Goal: Check status: Check status

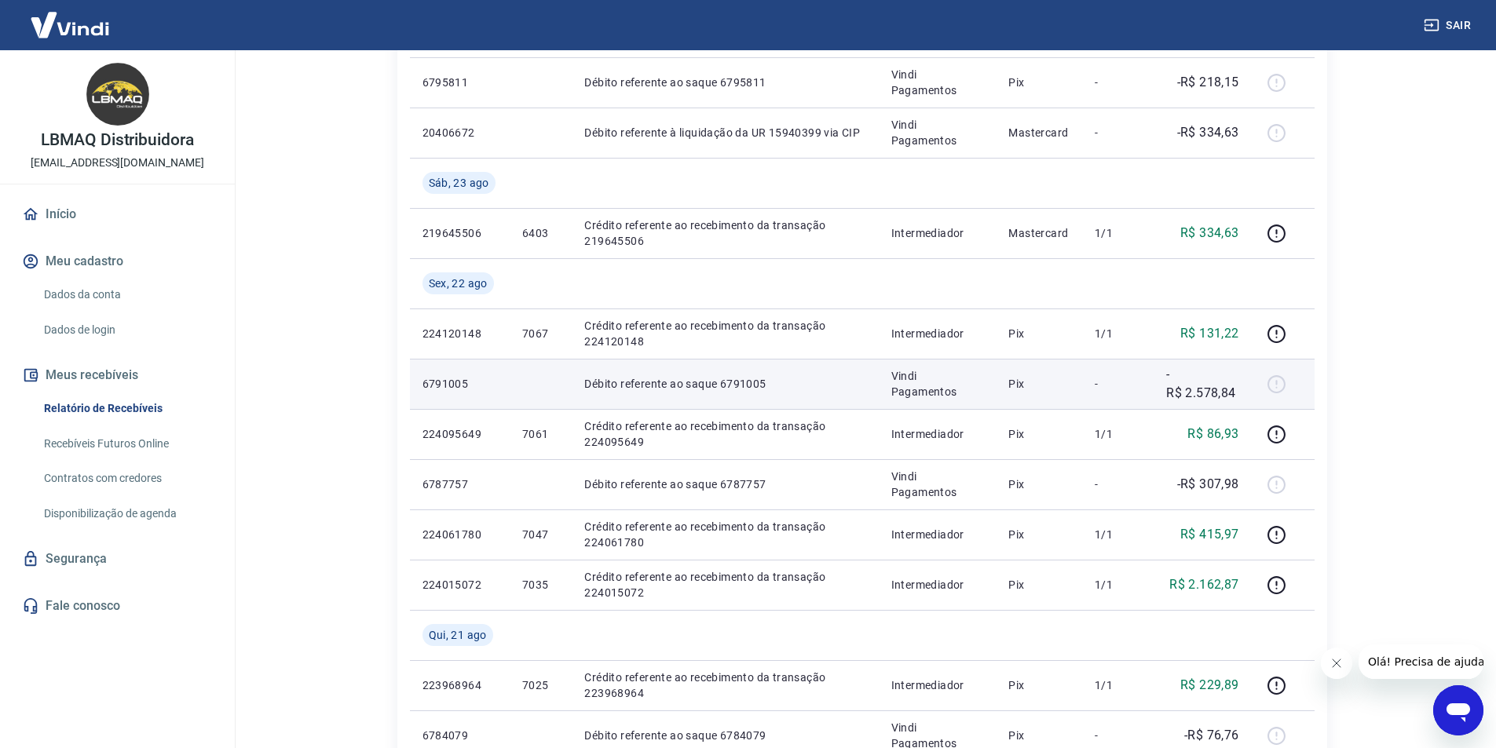
scroll to position [471, 0]
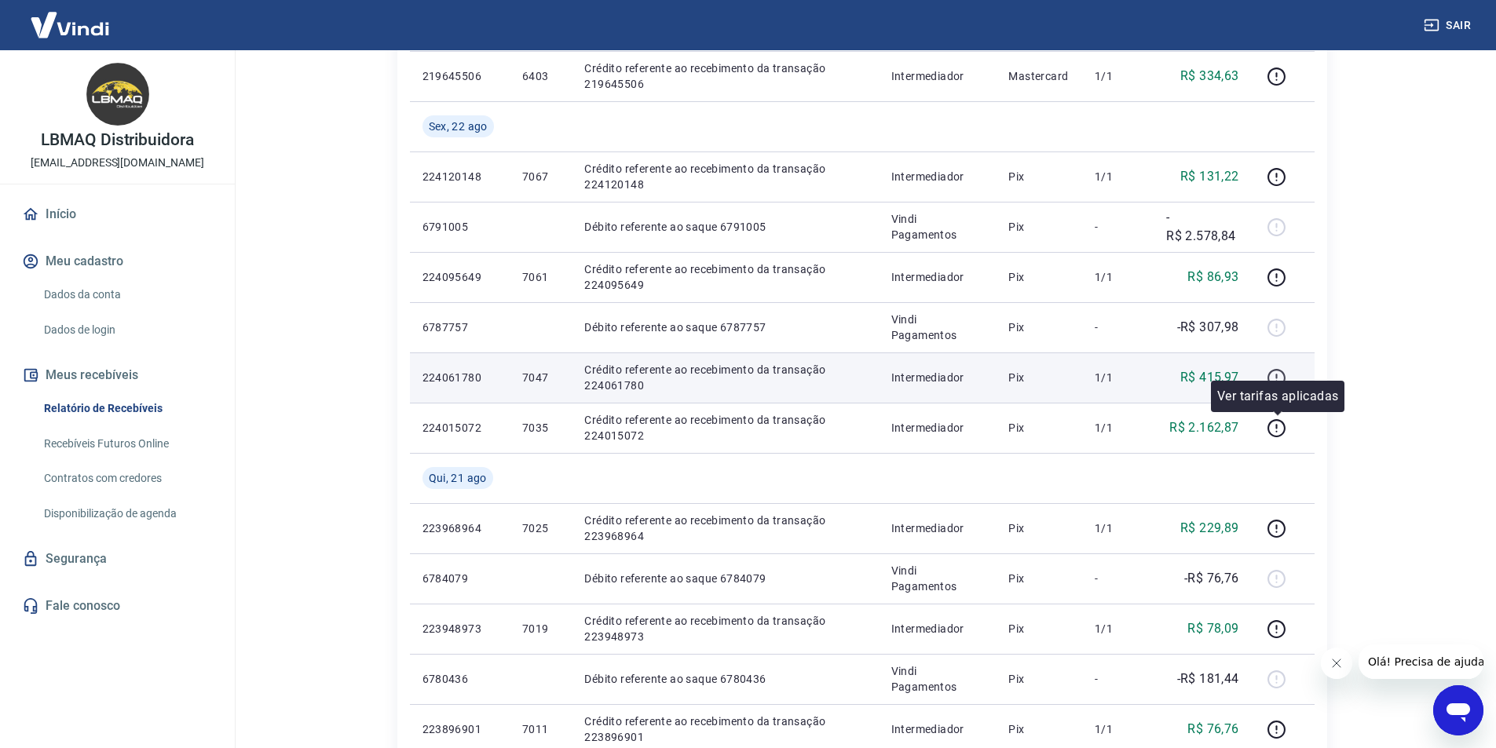
click at [1273, 377] on icon "button" at bounding box center [1277, 378] width 20 height 20
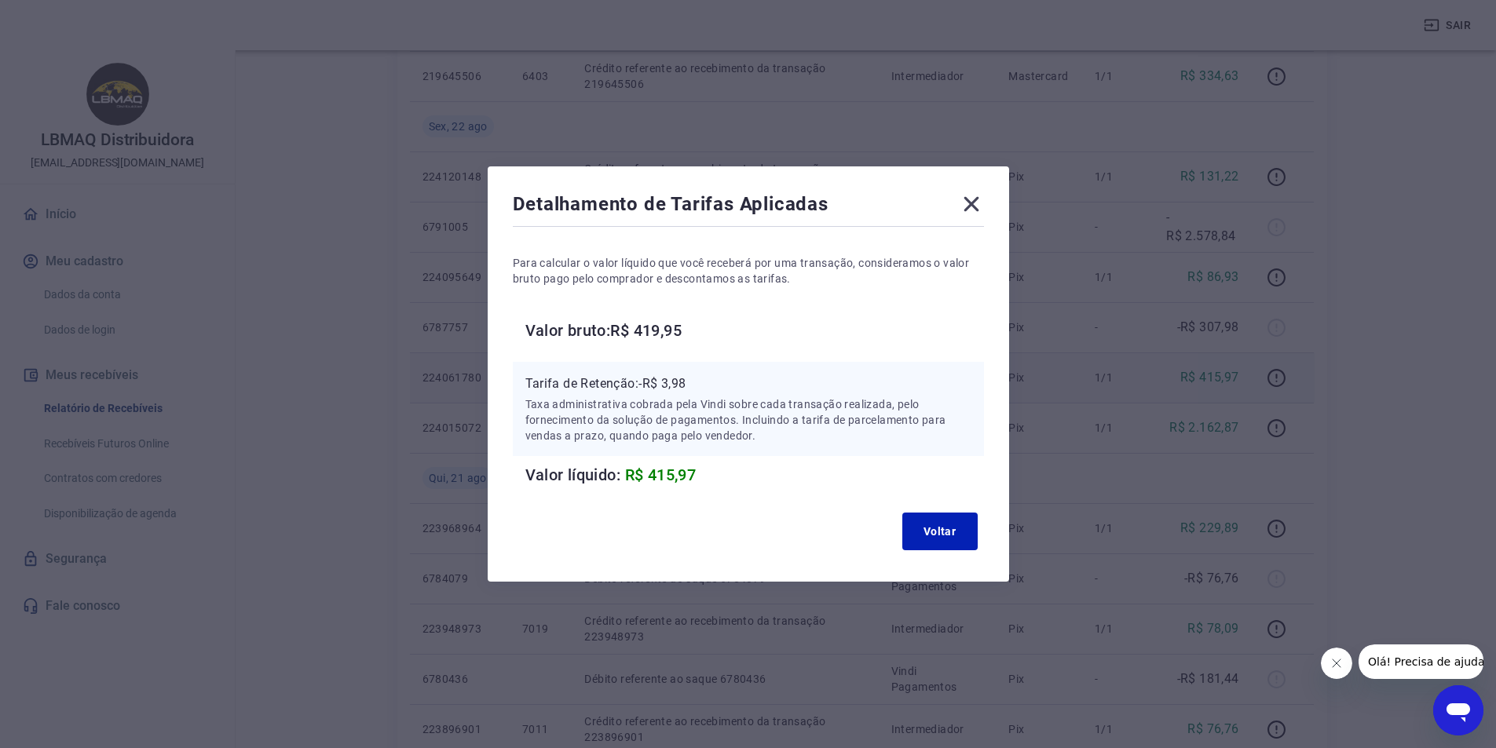
click at [977, 199] on icon at bounding box center [971, 204] width 25 height 25
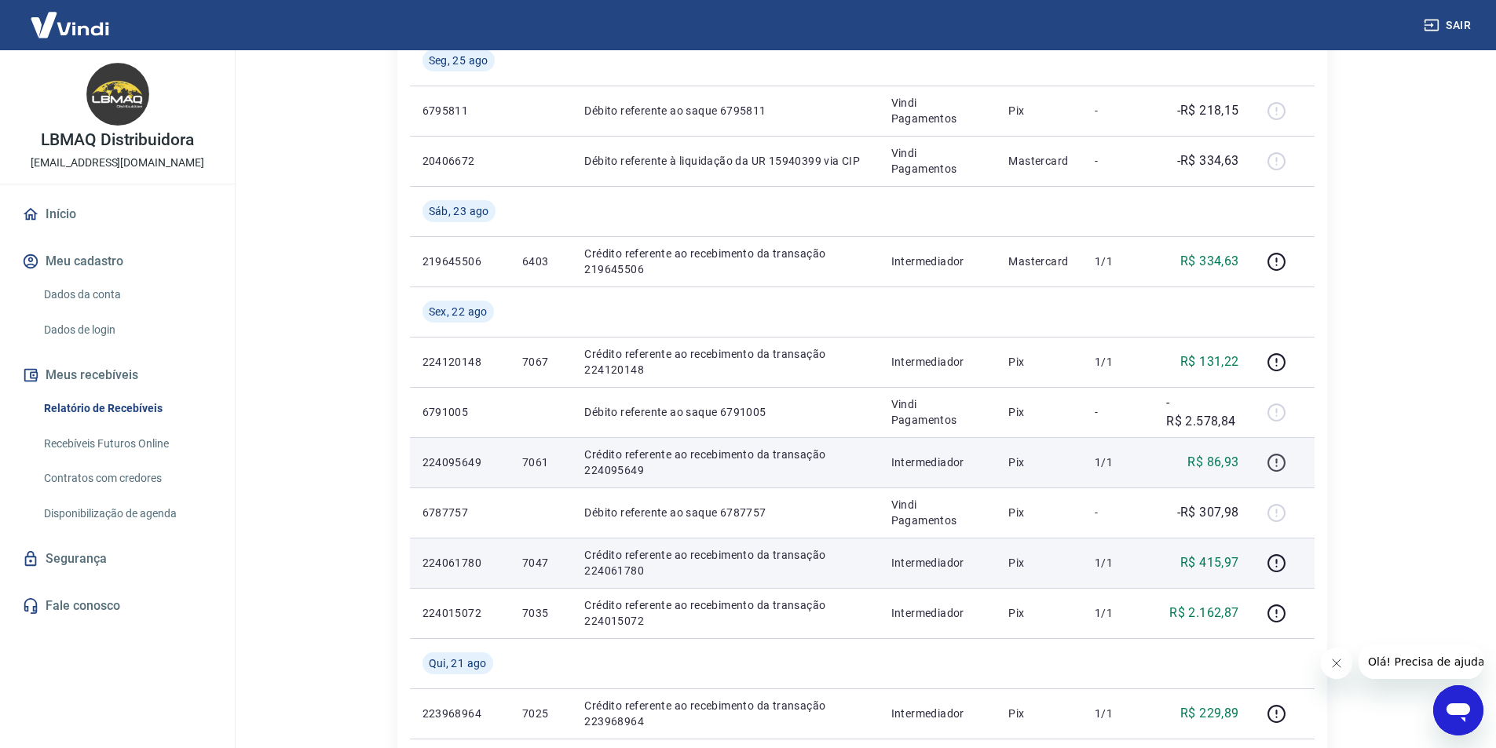
scroll to position [314, 0]
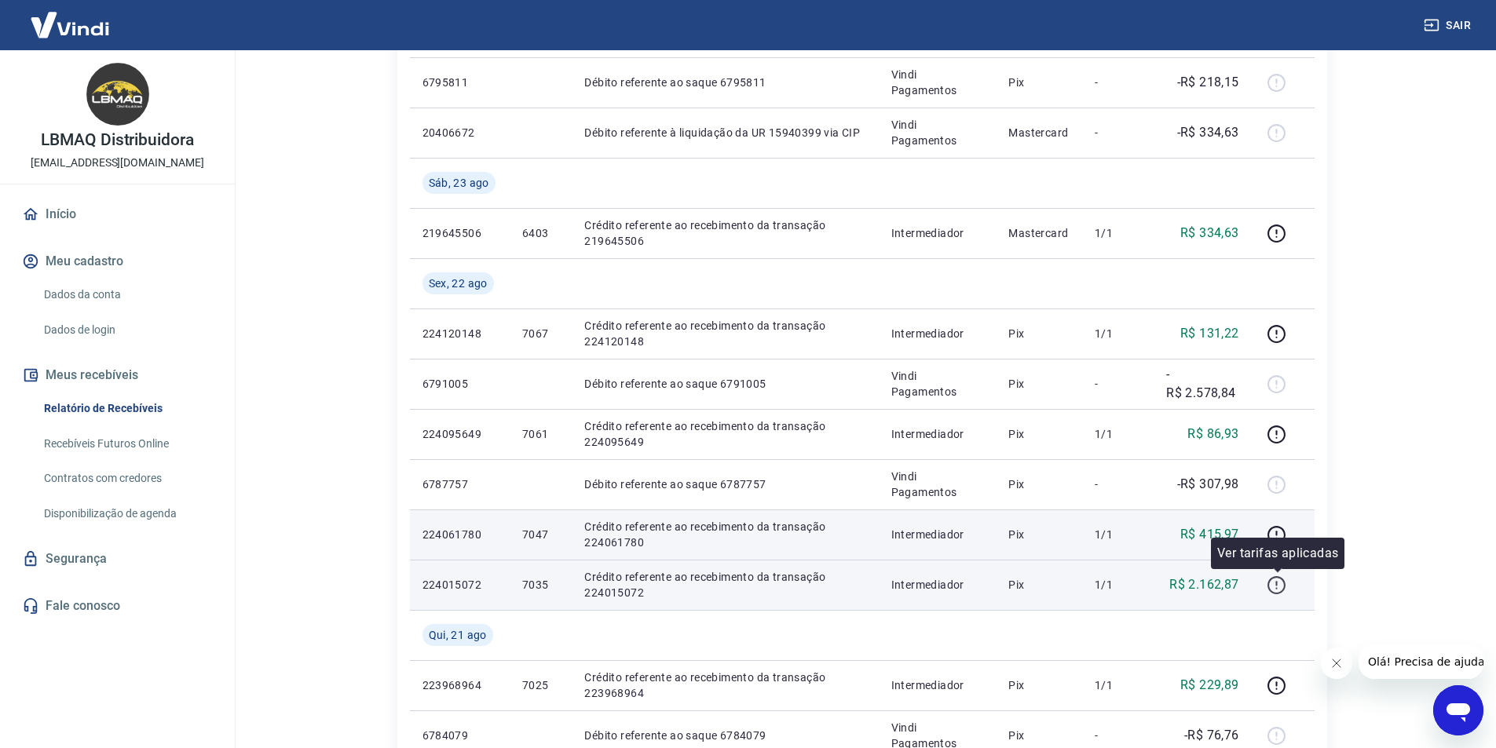
click at [1272, 589] on icon "button" at bounding box center [1277, 586] width 20 height 20
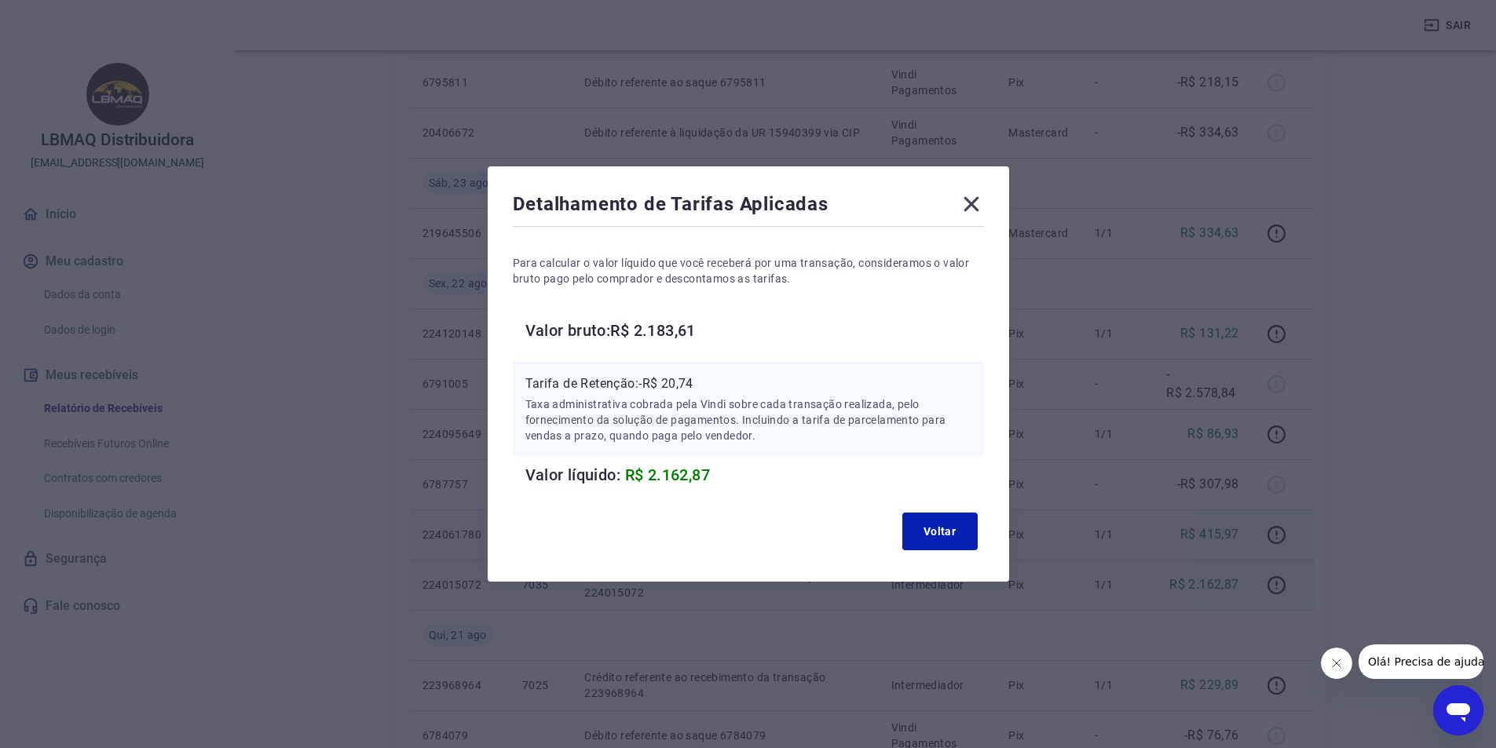
click at [979, 203] on icon at bounding box center [971, 204] width 15 height 15
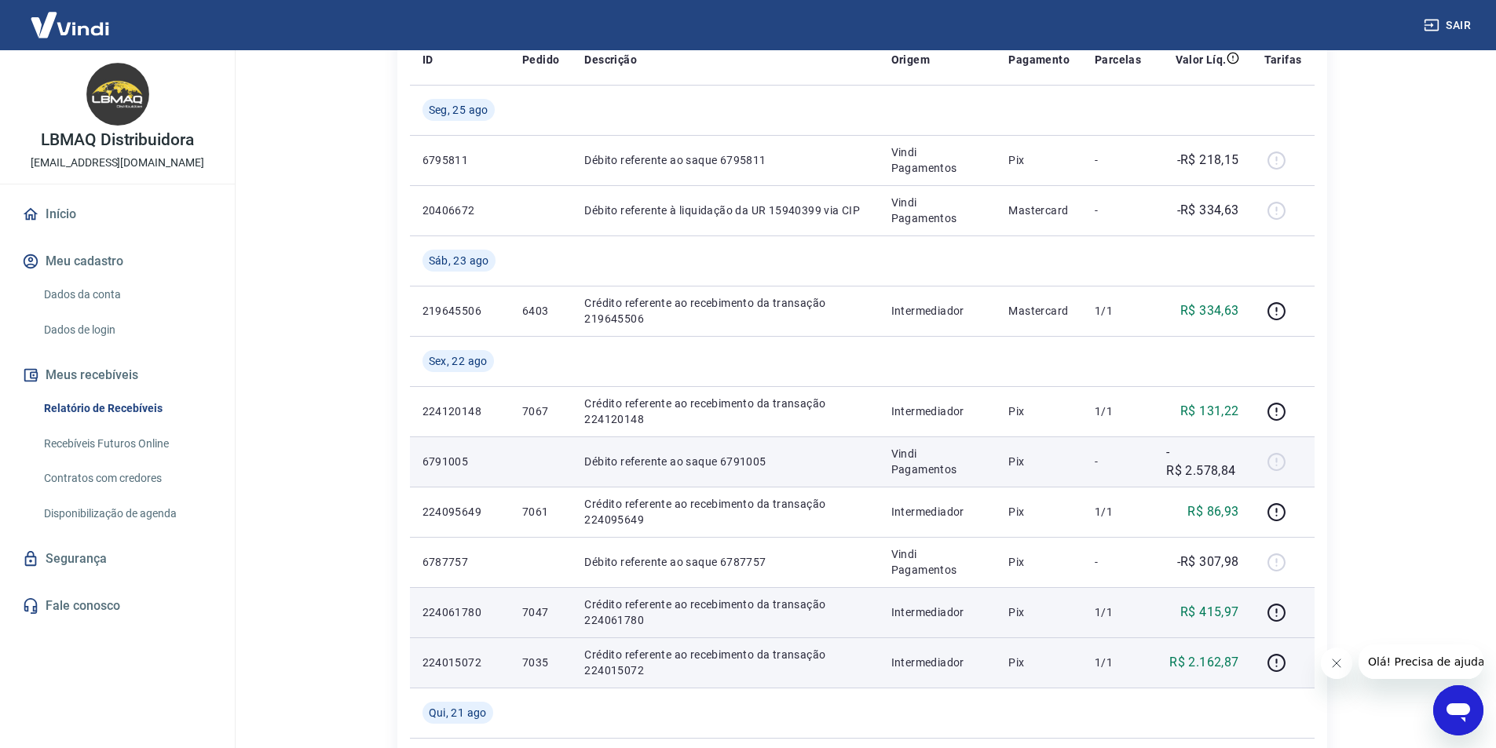
scroll to position [236, 0]
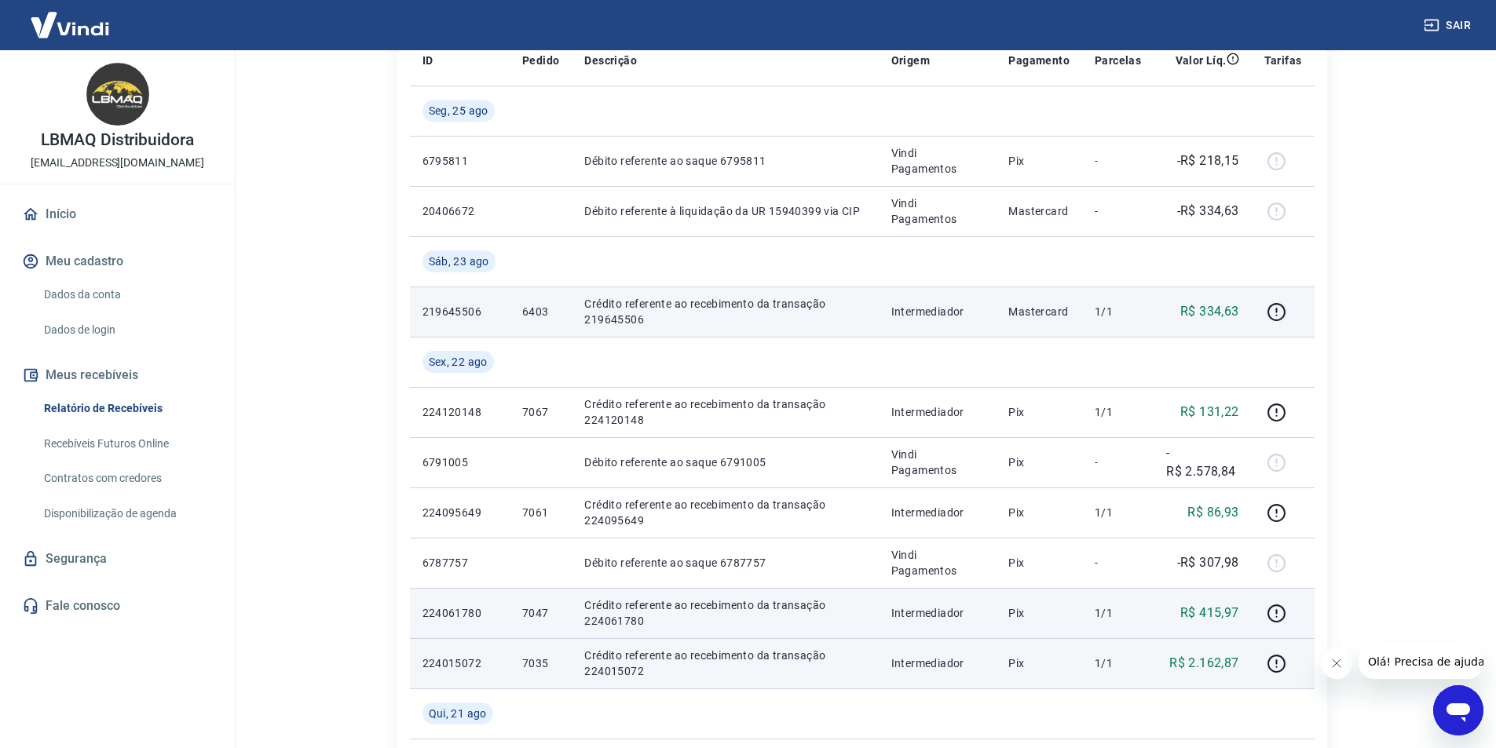
click at [1264, 311] on td at bounding box center [1283, 312] width 63 height 50
click at [1273, 311] on icon "button" at bounding box center [1277, 312] width 20 height 20
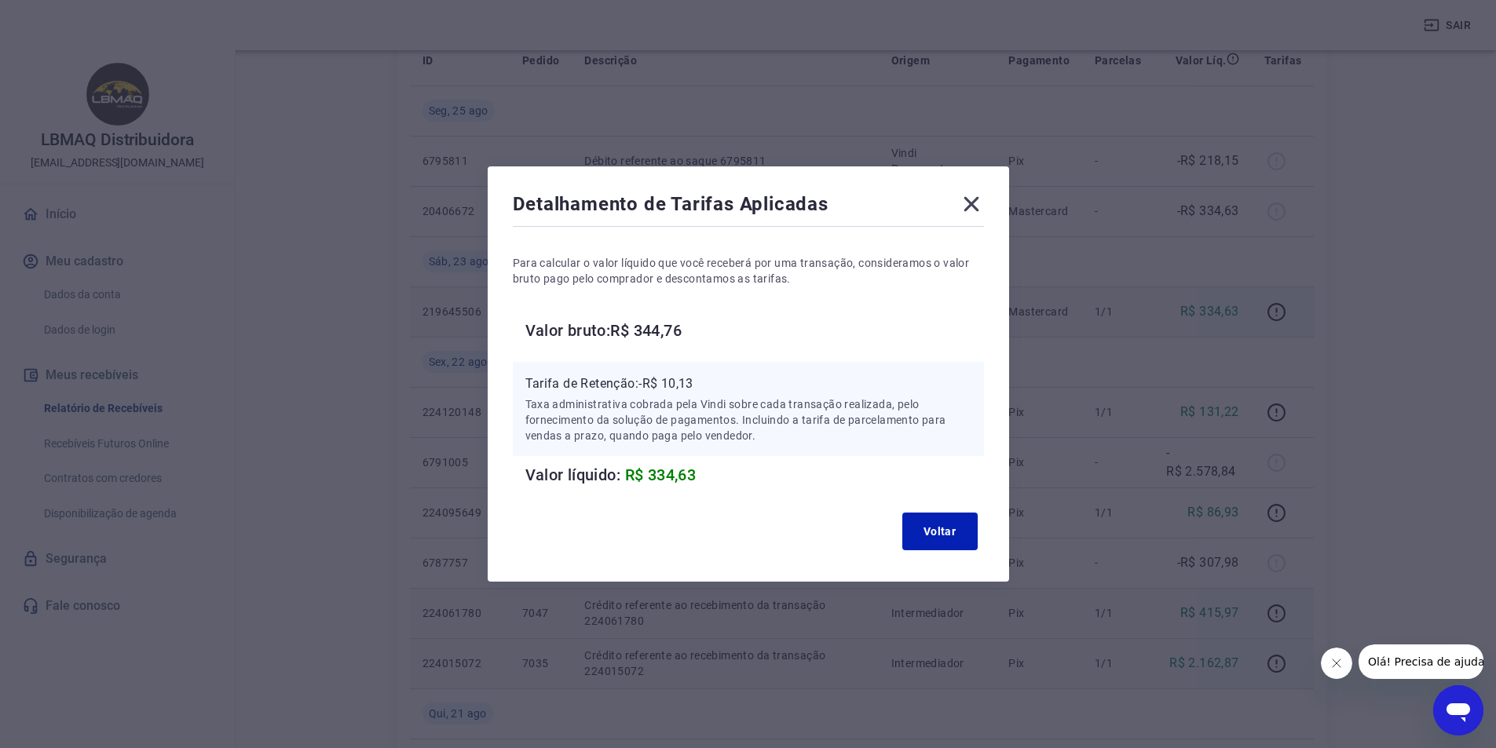
click at [976, 210] on icon at bounding box center [971, 204] width 25 height 25
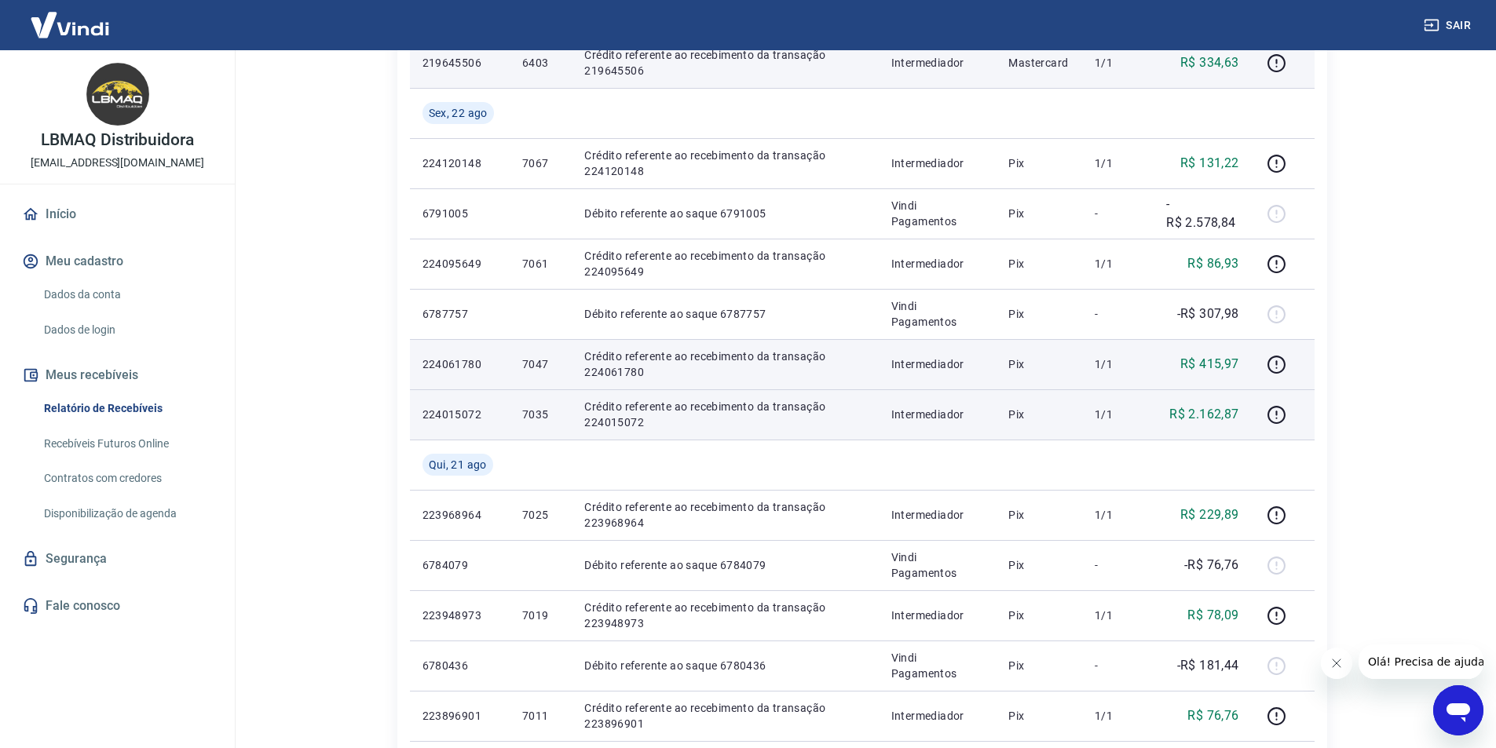
scroll to position [471, 0]
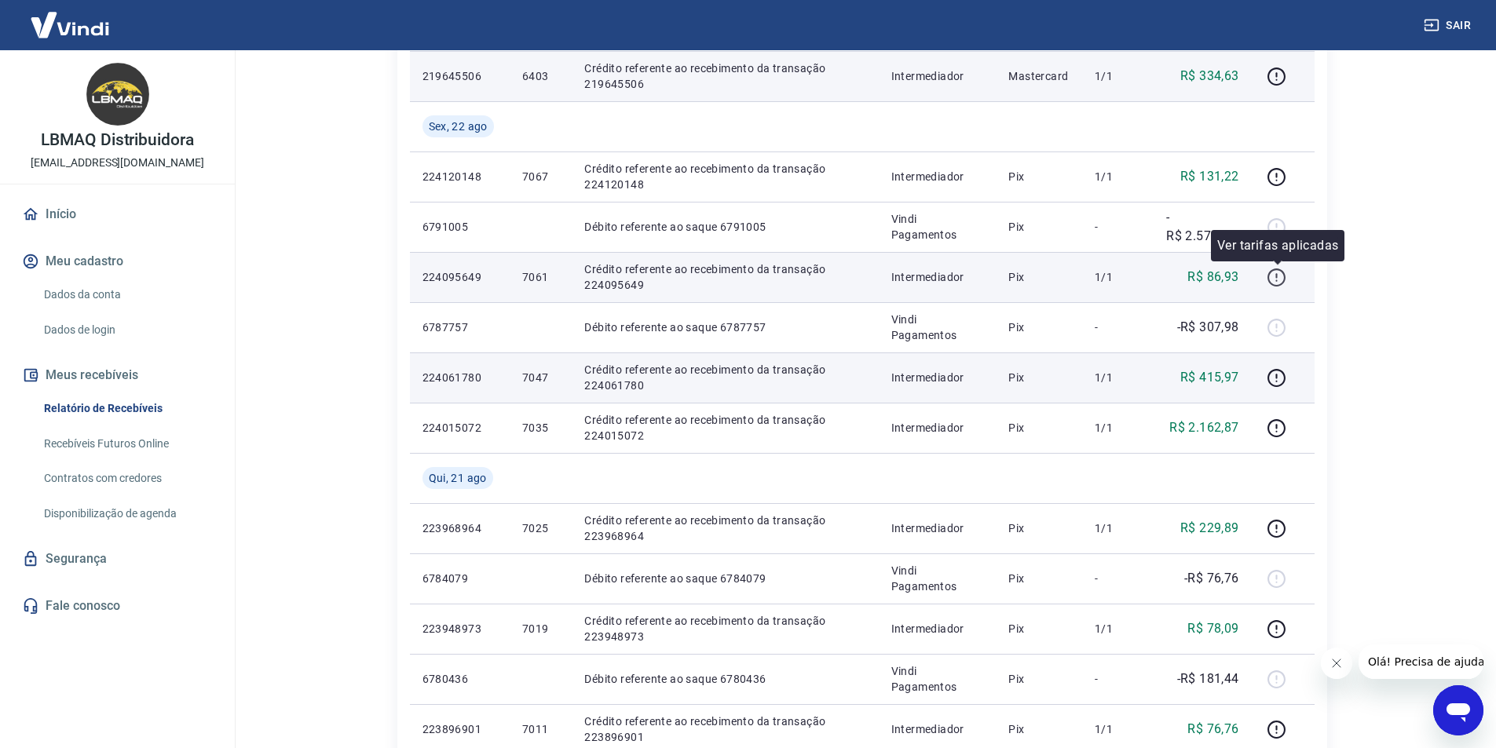
click at [1268, 275] on icon "button" at bounding box center [1277, 278] width 20 height 20
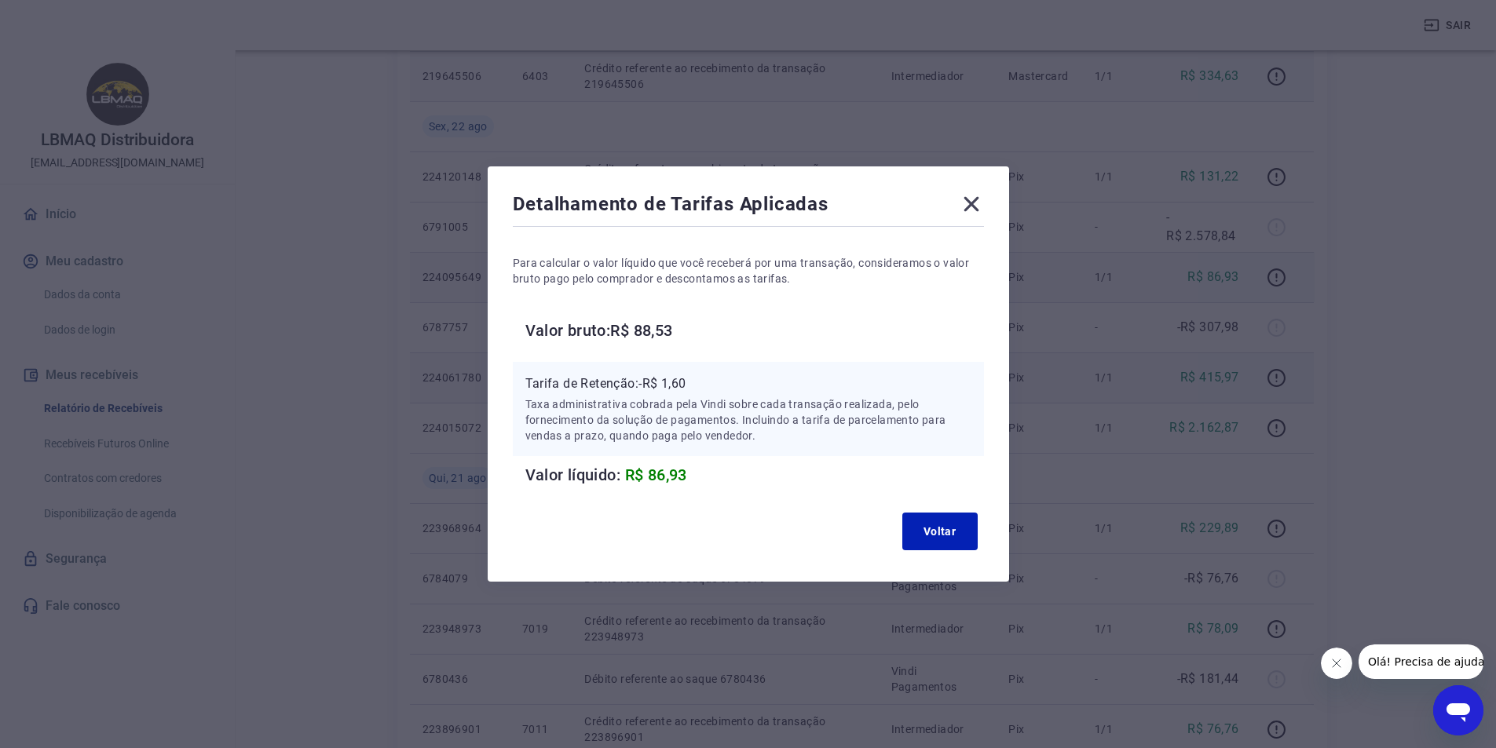
click at [968, 210] on icon at bounding box center [971, 204] width 25 height 25
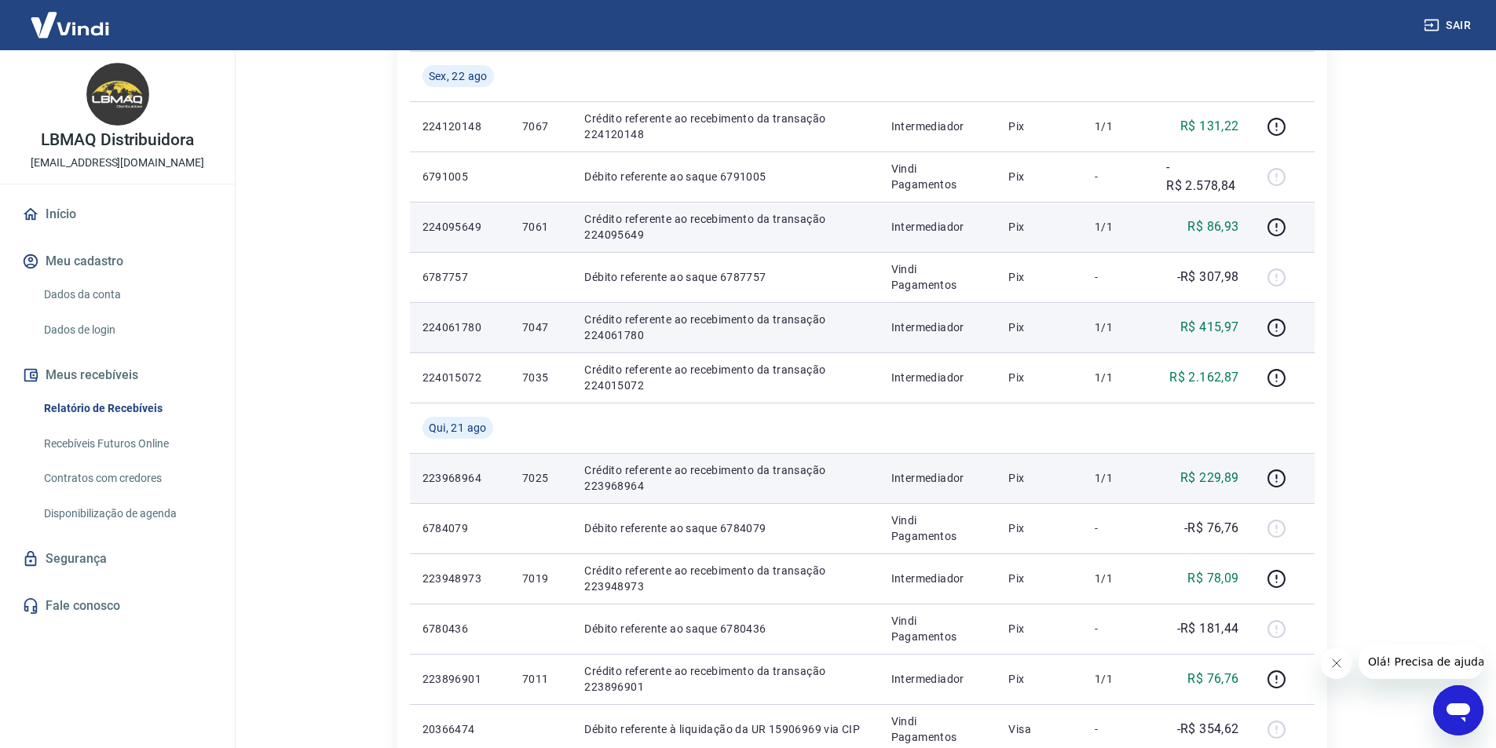
scroll to position [550, 0]
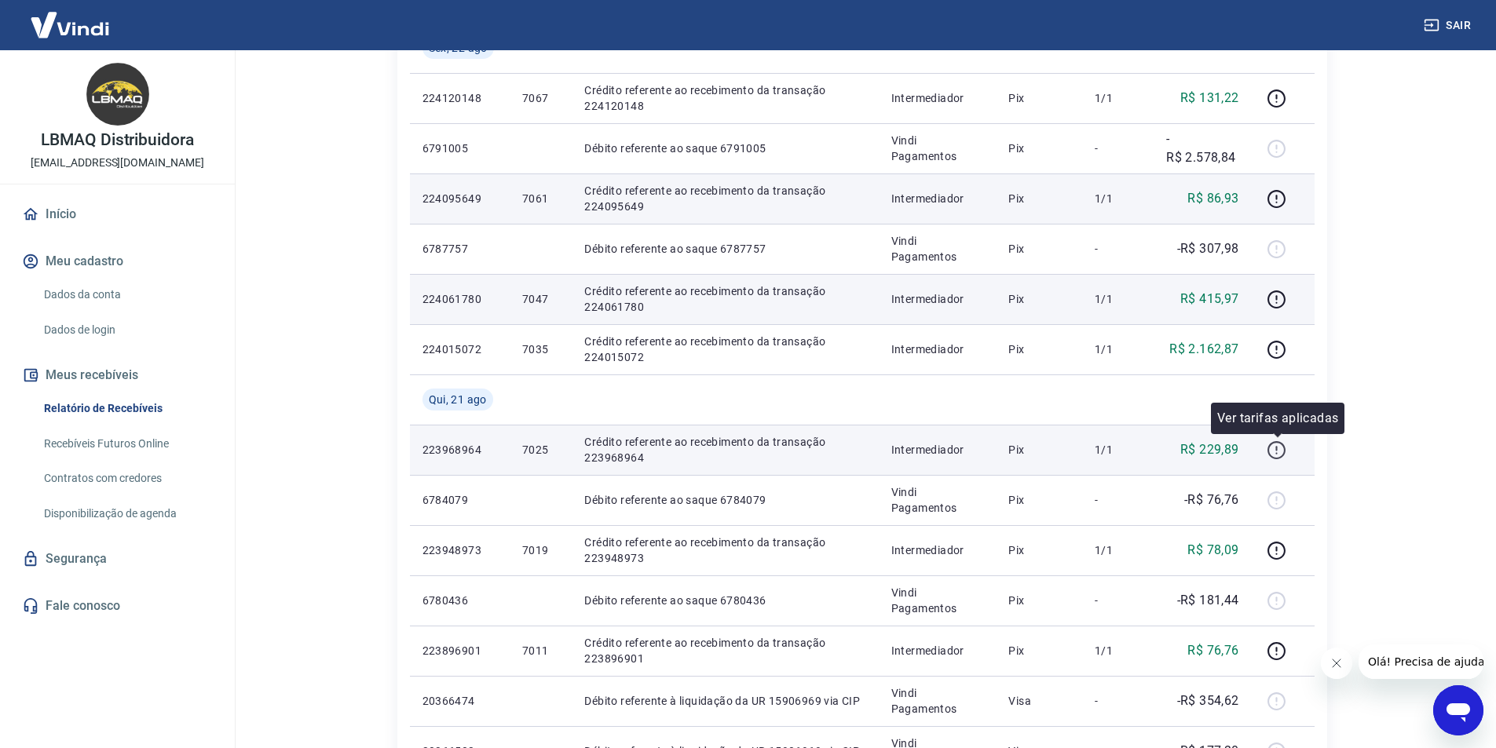
click at [1281, 453] on icon "button" at bounding box center [1277, 451] width 20 height 20
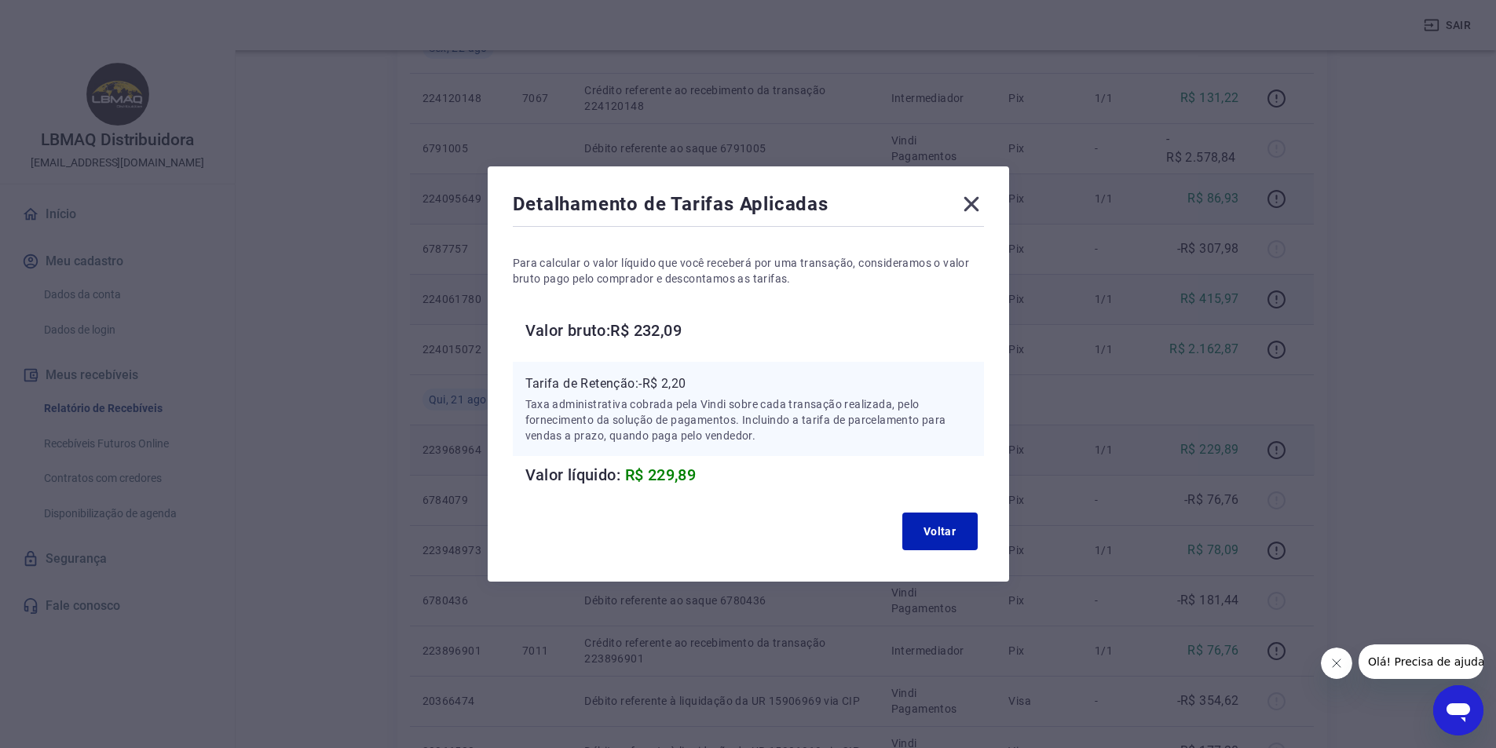
click at [984, 210] on icon at bounding box center [971, 204] width 25 height 25
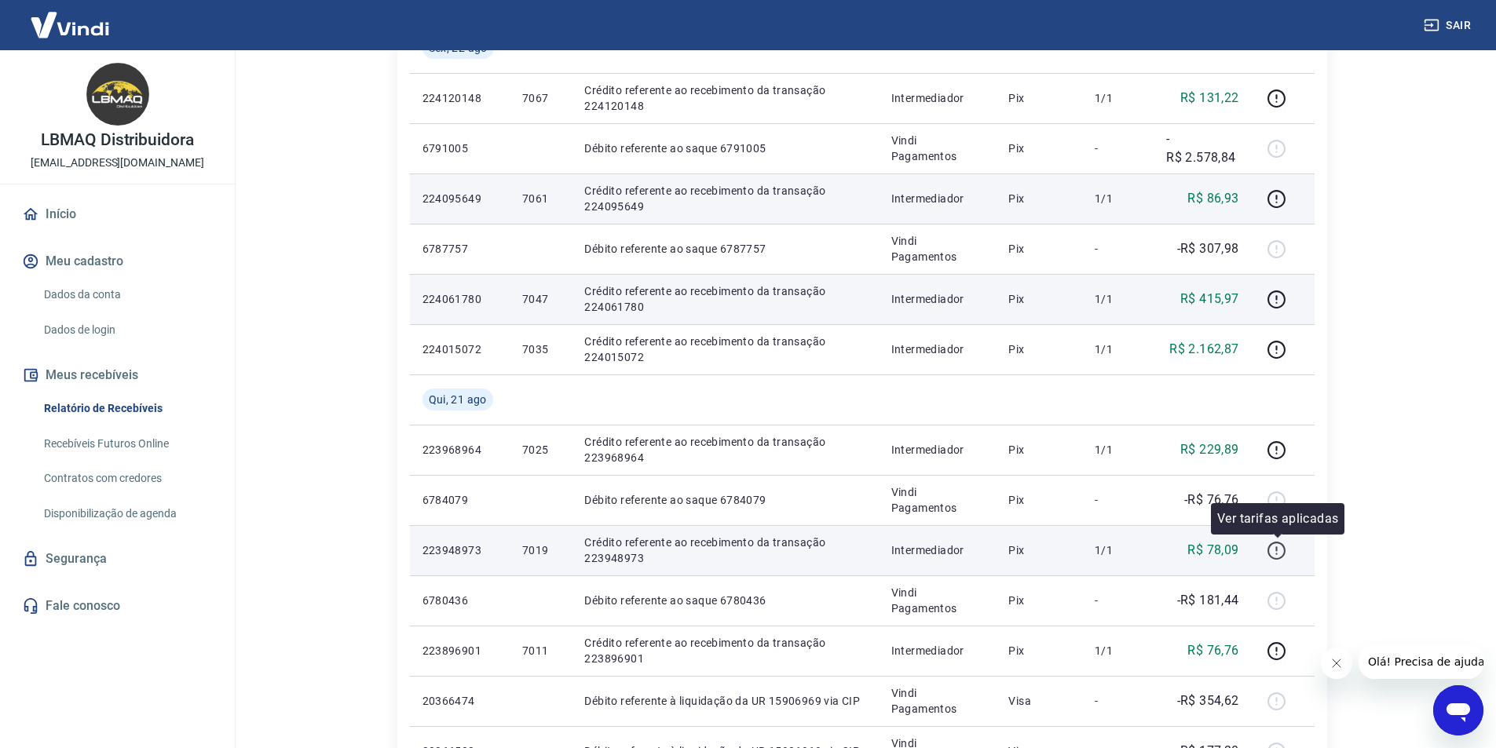
click at [1279, 558] on icon "button" at bounding box center [1277, 551] width 20 height 20
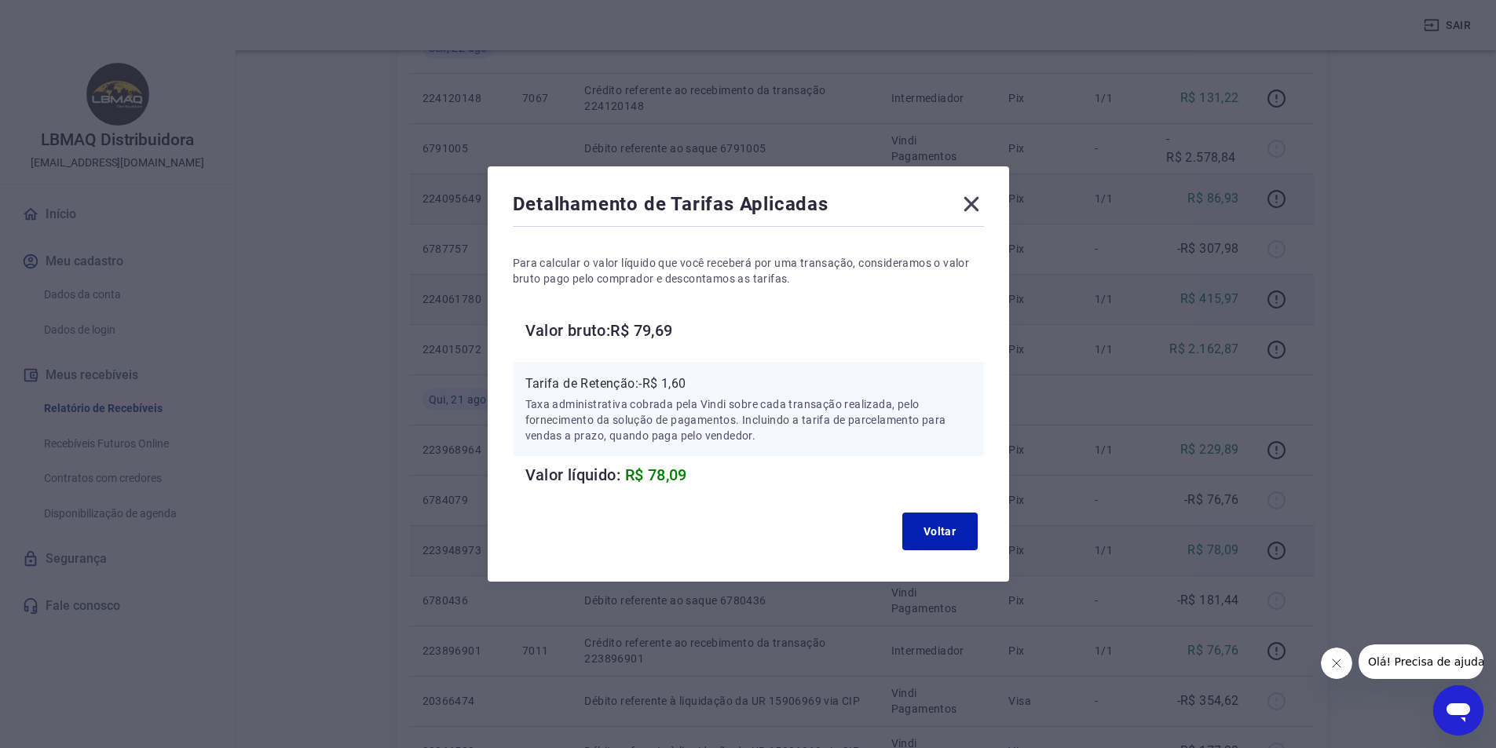
click at [973, 207] on icon at bounding box center [971, 204] width 15 height 15
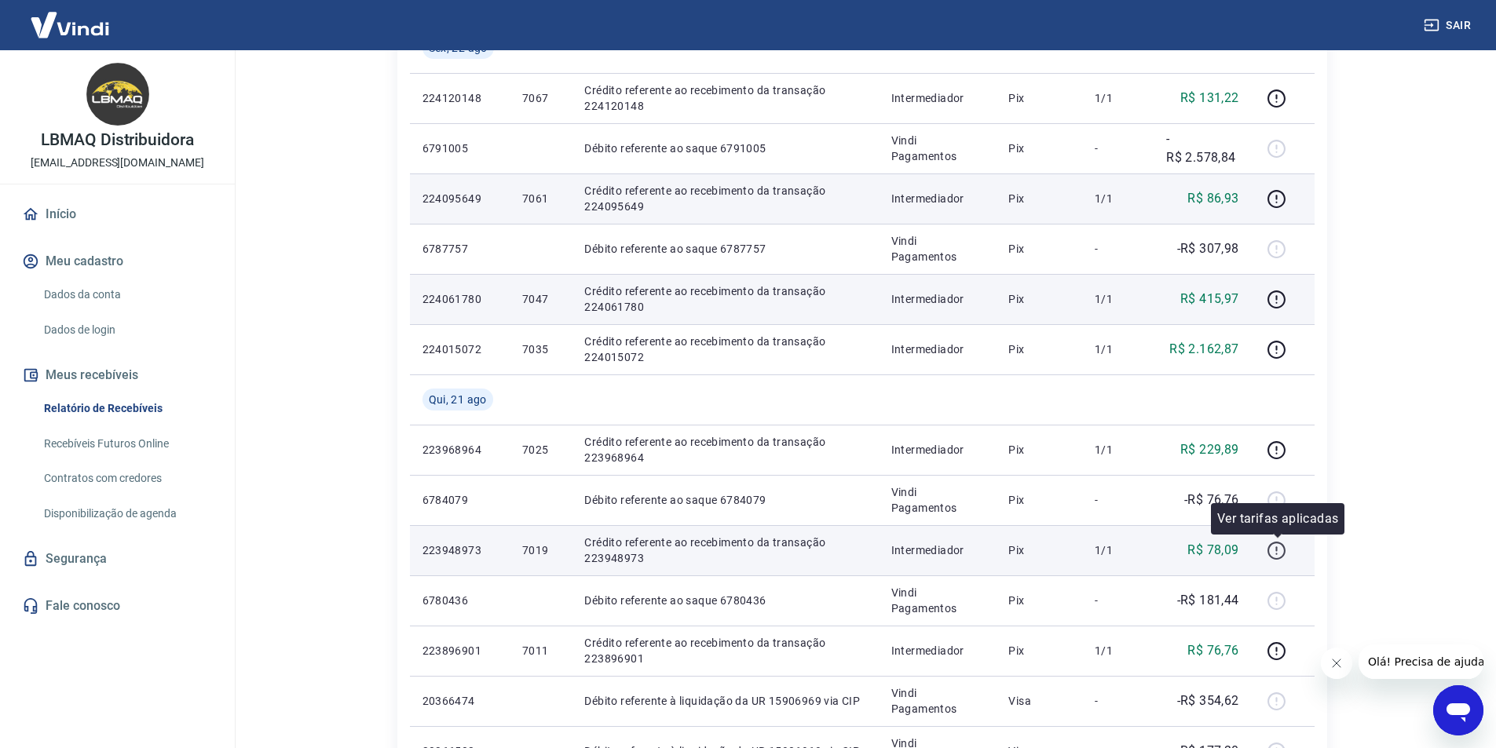
click at [1272, 555] on icon "button" at bounding box center [1277, 551] width 20 height 20
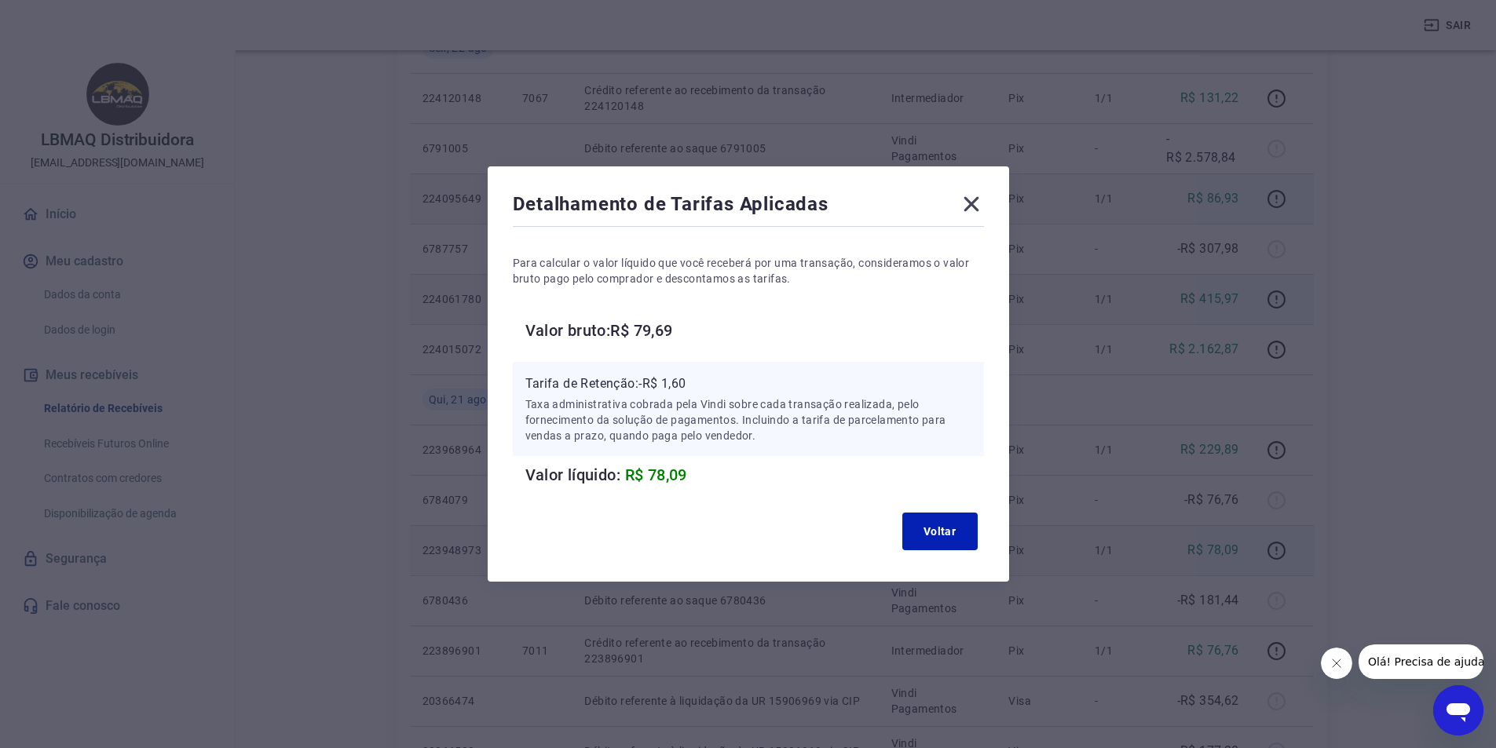
click at [975, 212] on icon at bounding box center [971, 204] width 25 height 25
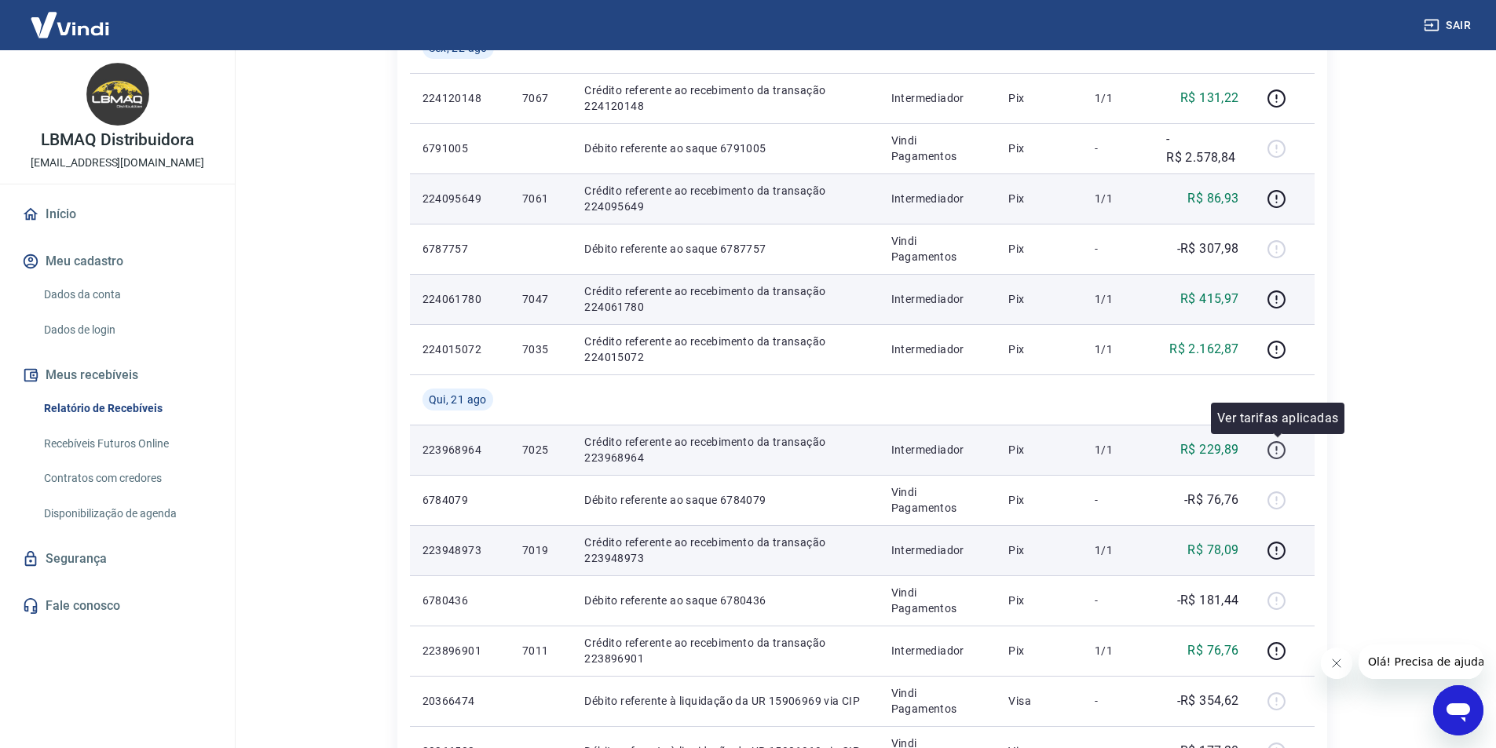
click at [1275, 456] on icon "button" at bounding box center [1277, 451] width 20 height 20
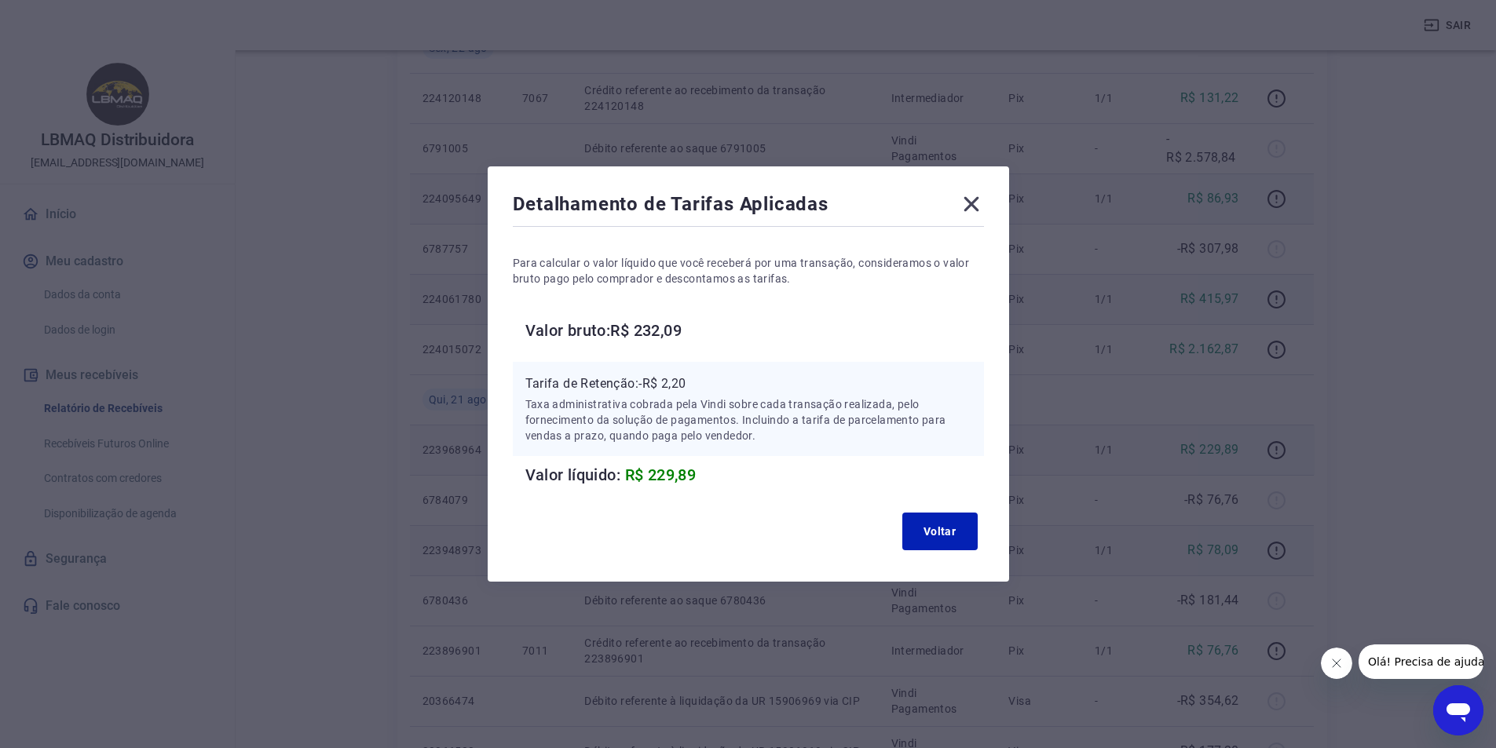
click at [976, 206] on icon at bounding box center [971, 204] width 15 height 15
